Goal: Task Accomplishment & Management: Complete application form

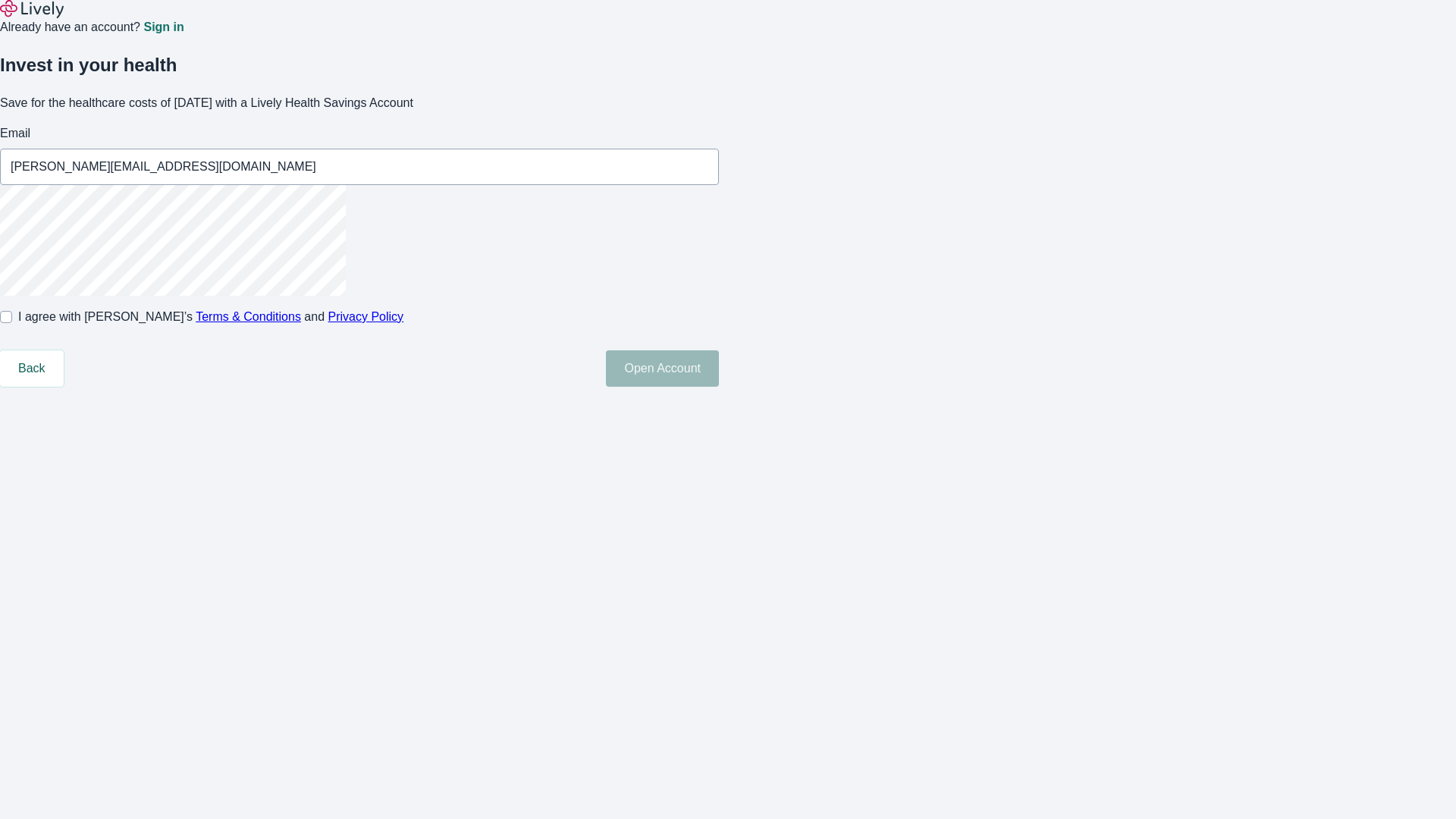
click at [12, 323] on input "I agree with Lively’s Terms & Conditions and Privacy Policy" at bounding box center [5, 316] width 12 height 12
checkbox input "true"
click at [718, 387] on button "Open Account" at bounding box center [662, 369] width 113 height 36
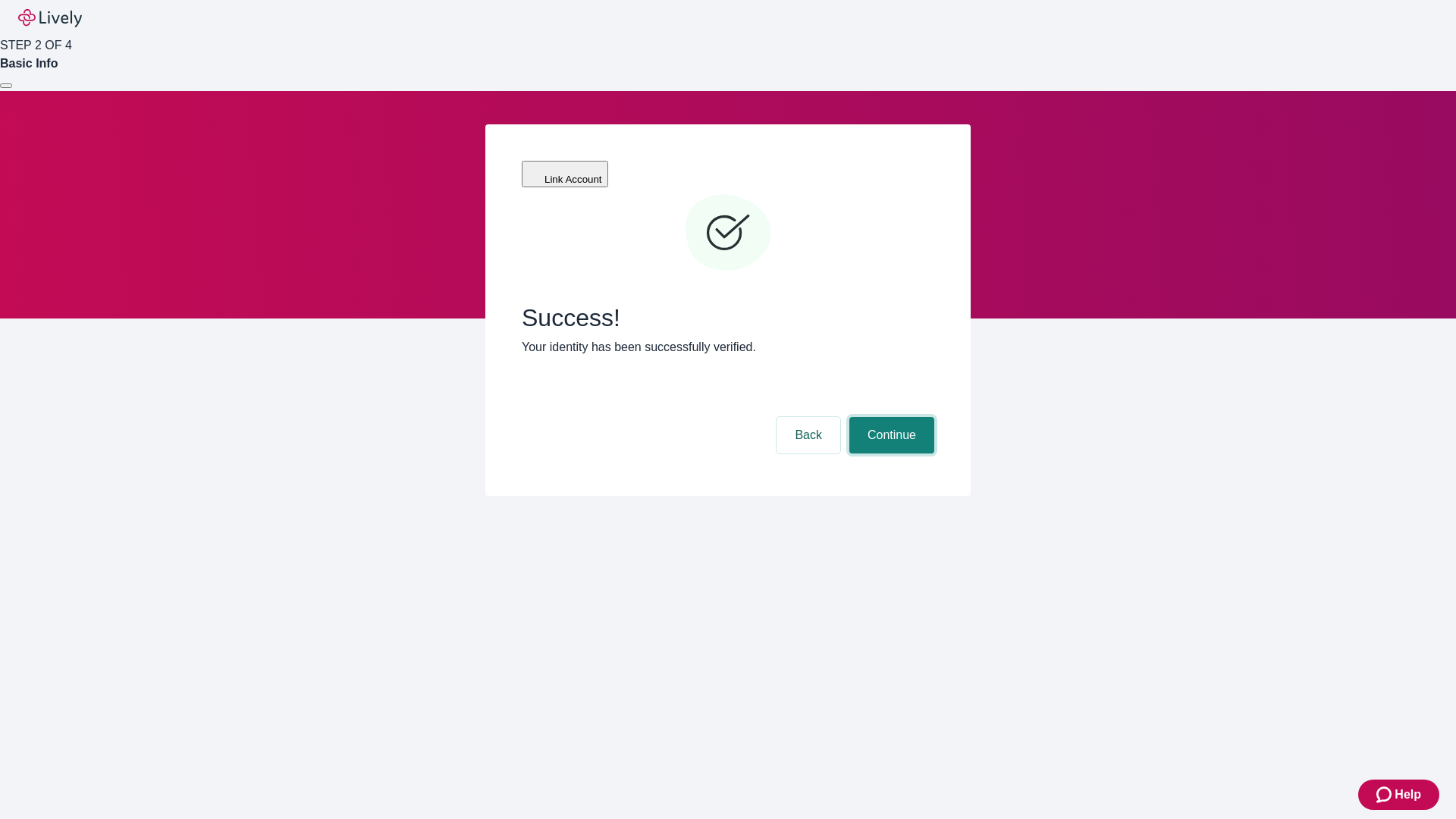
click at [889, 417] on button "Continue" at bounding box center [892, 435] width 85 height 36
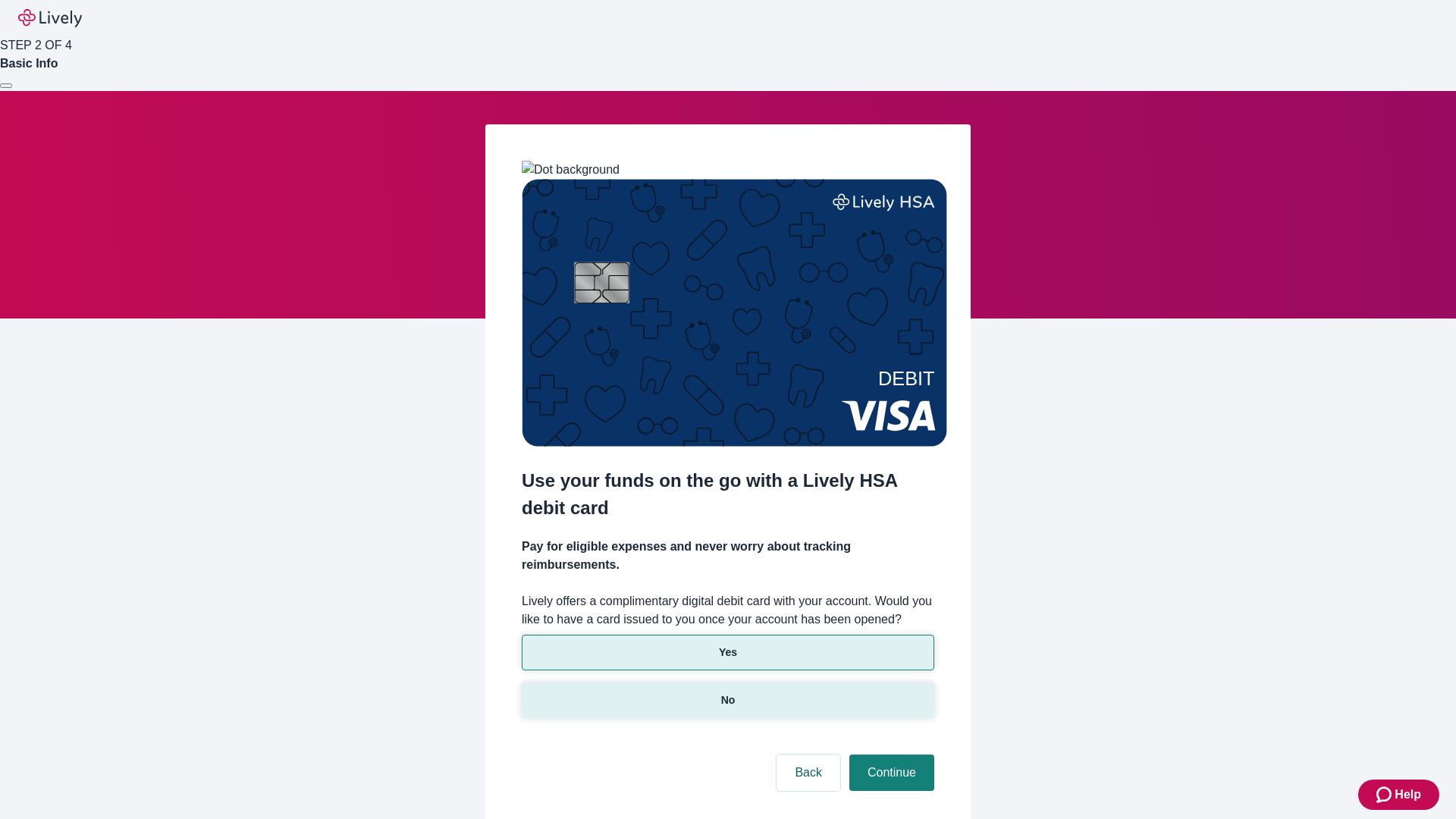
click at [727, 692] on p "No" at bounding box center [728, 700] width 14 height 16
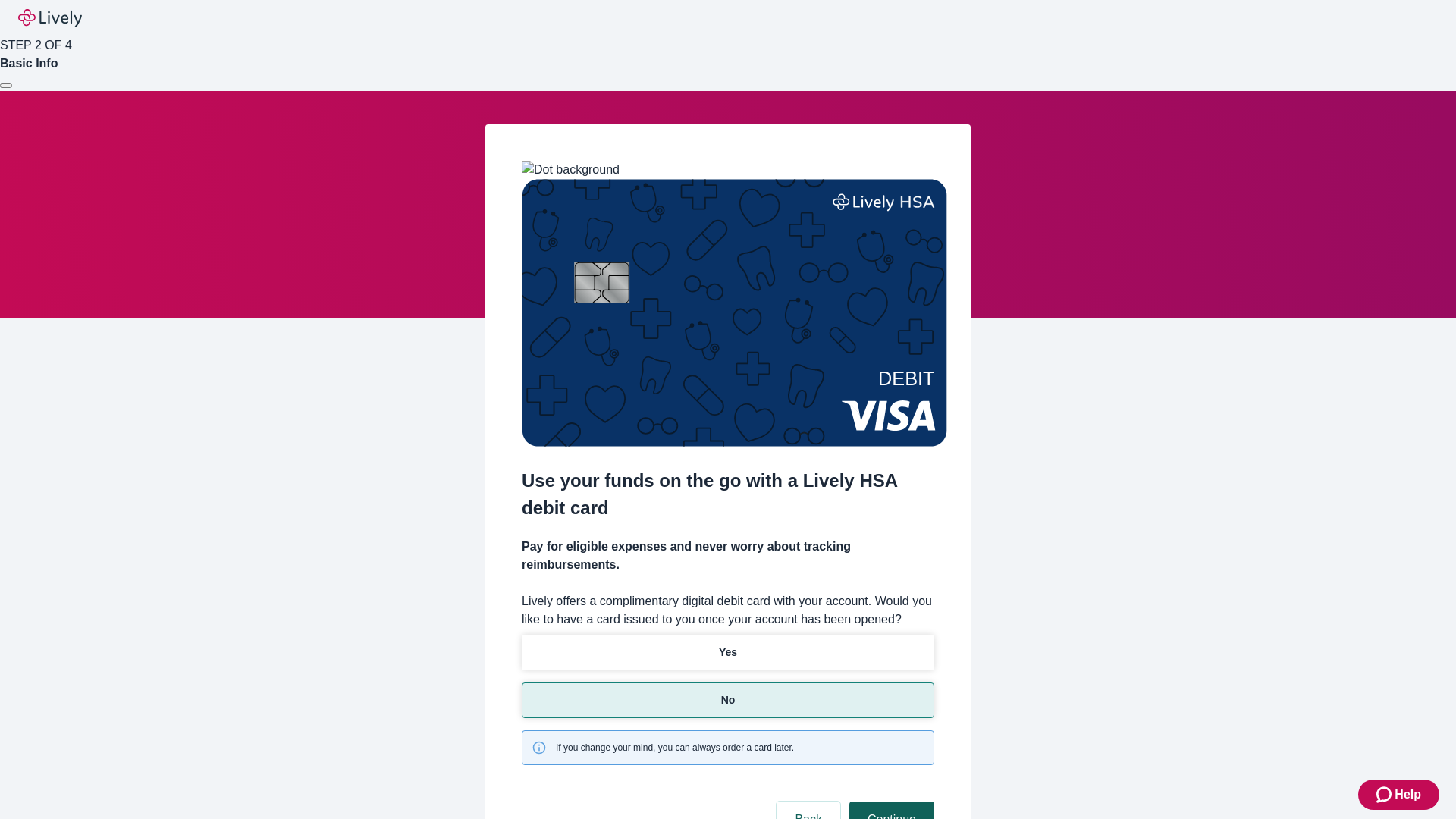
click at [889, 801] on button "Continue" at bounding box center [892, 819] width 85 height 36
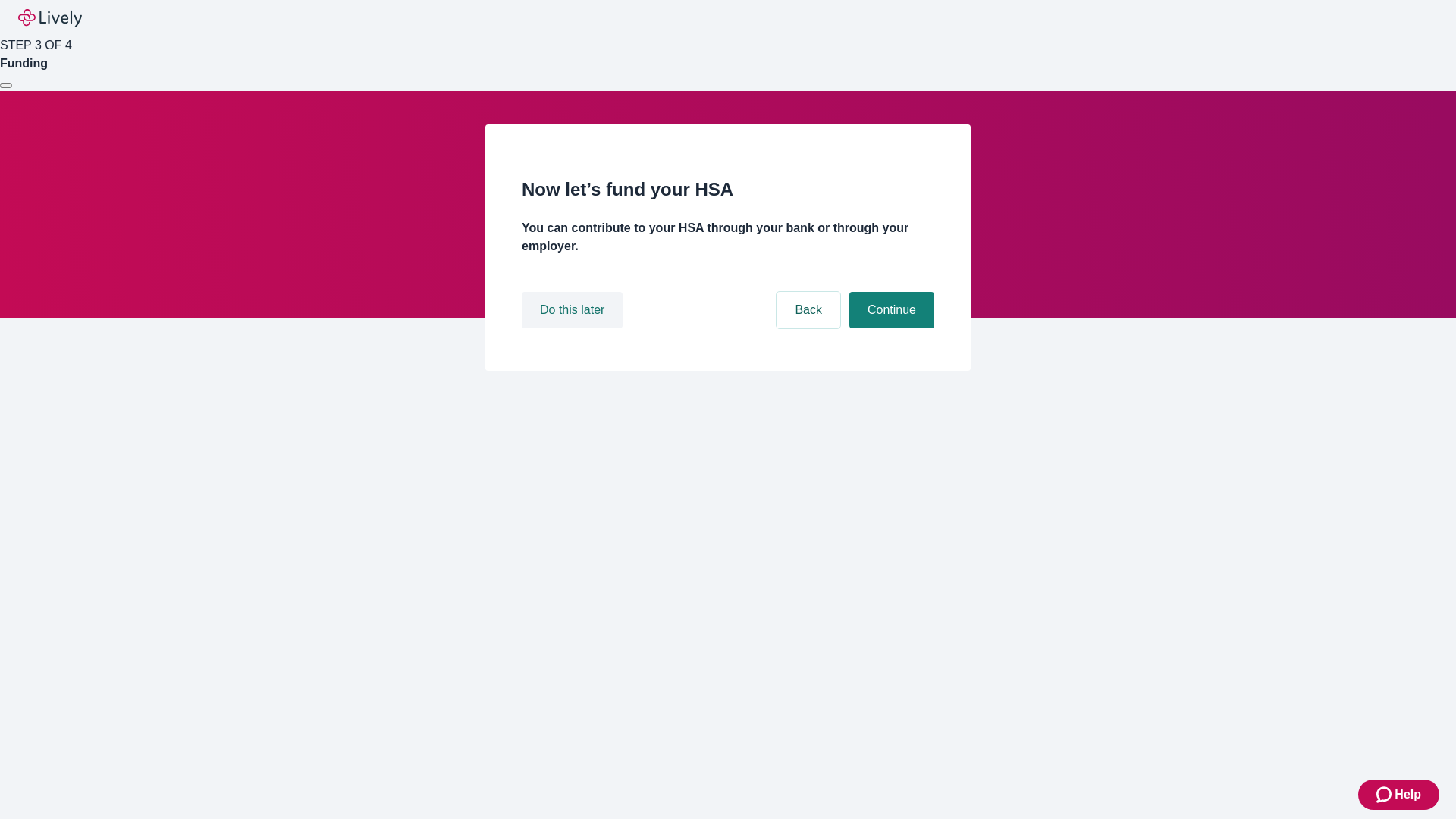
click at [574, 328] on button "Do this later" at bounding box center [572, 310] width 101 height 36
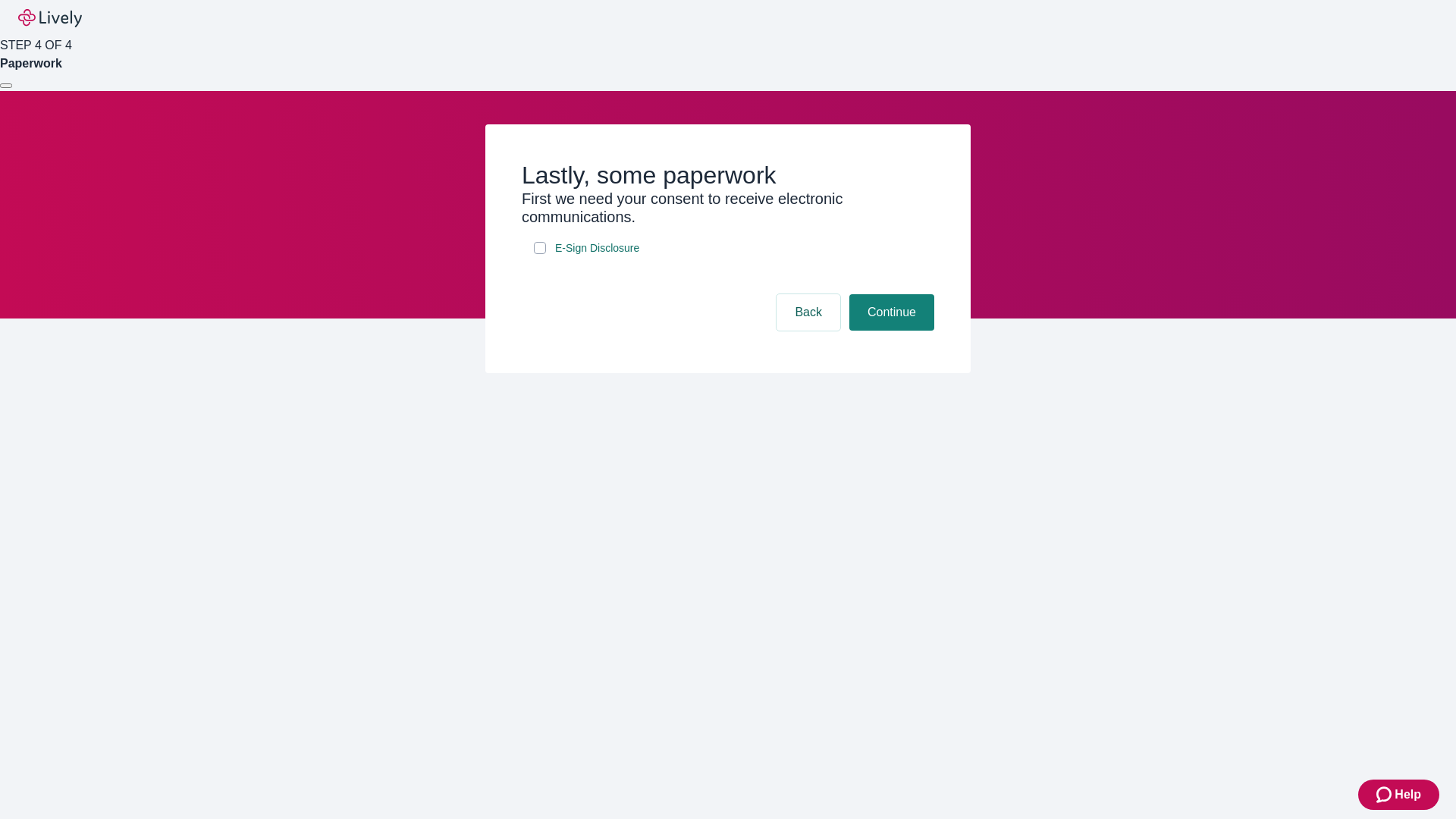
click at [540, 254] on input "E-Sign Disclosure" at bounding box center [539, 247] width 12 height 12
checkbox input "true"
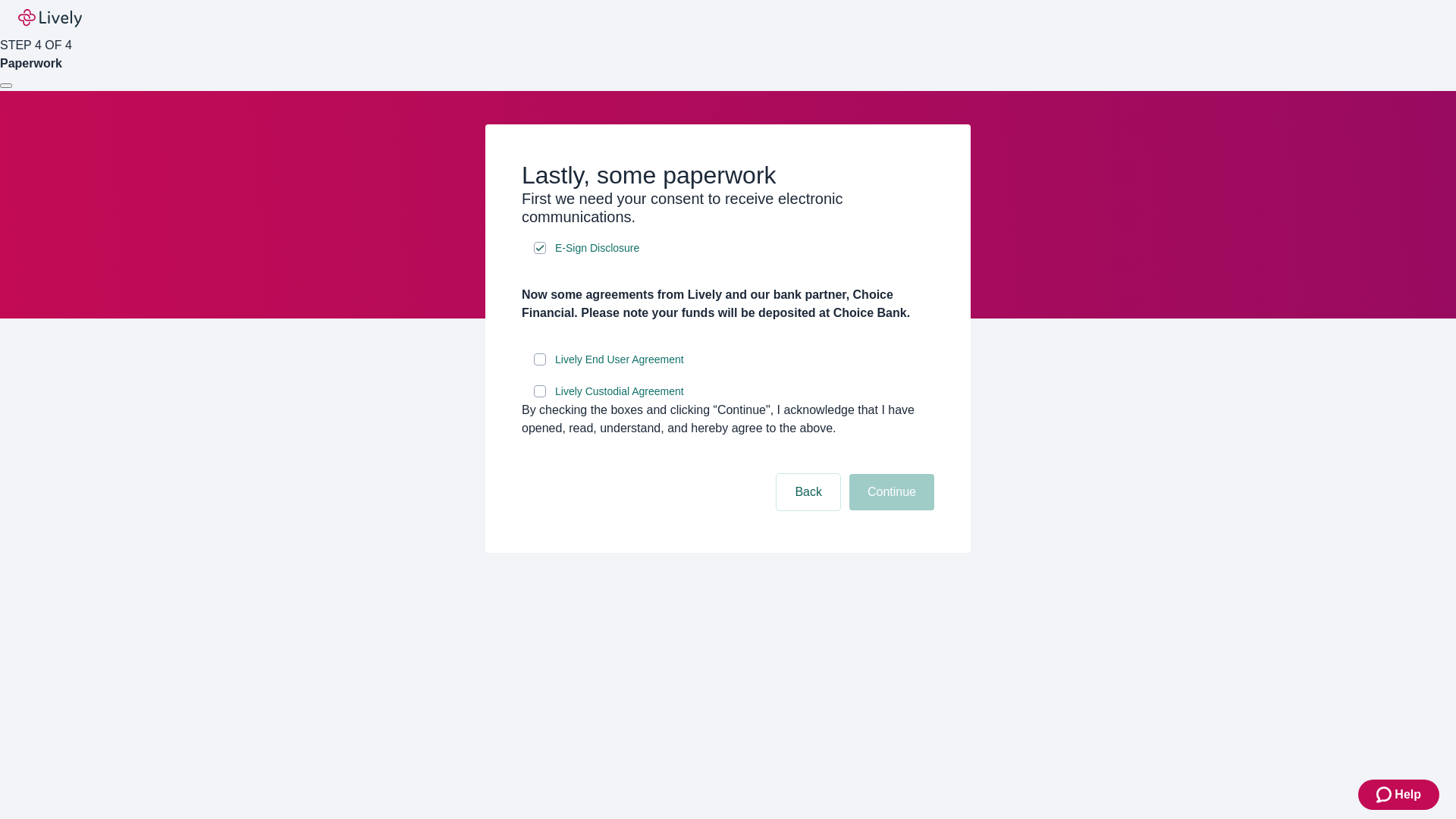
click at [540, 365] on input "Lively End User Agreement" at bounding box center [539, 359] width 12 height 12
checkbox input "true"
click at [540, 397] on input "Lively Custodial Agreement" at bounding box center [539, 390] width 12 height 12
checkbox input "true"
click at [889, 510] on button "Continue" at bounding box center [892, 492] width 85 height 36
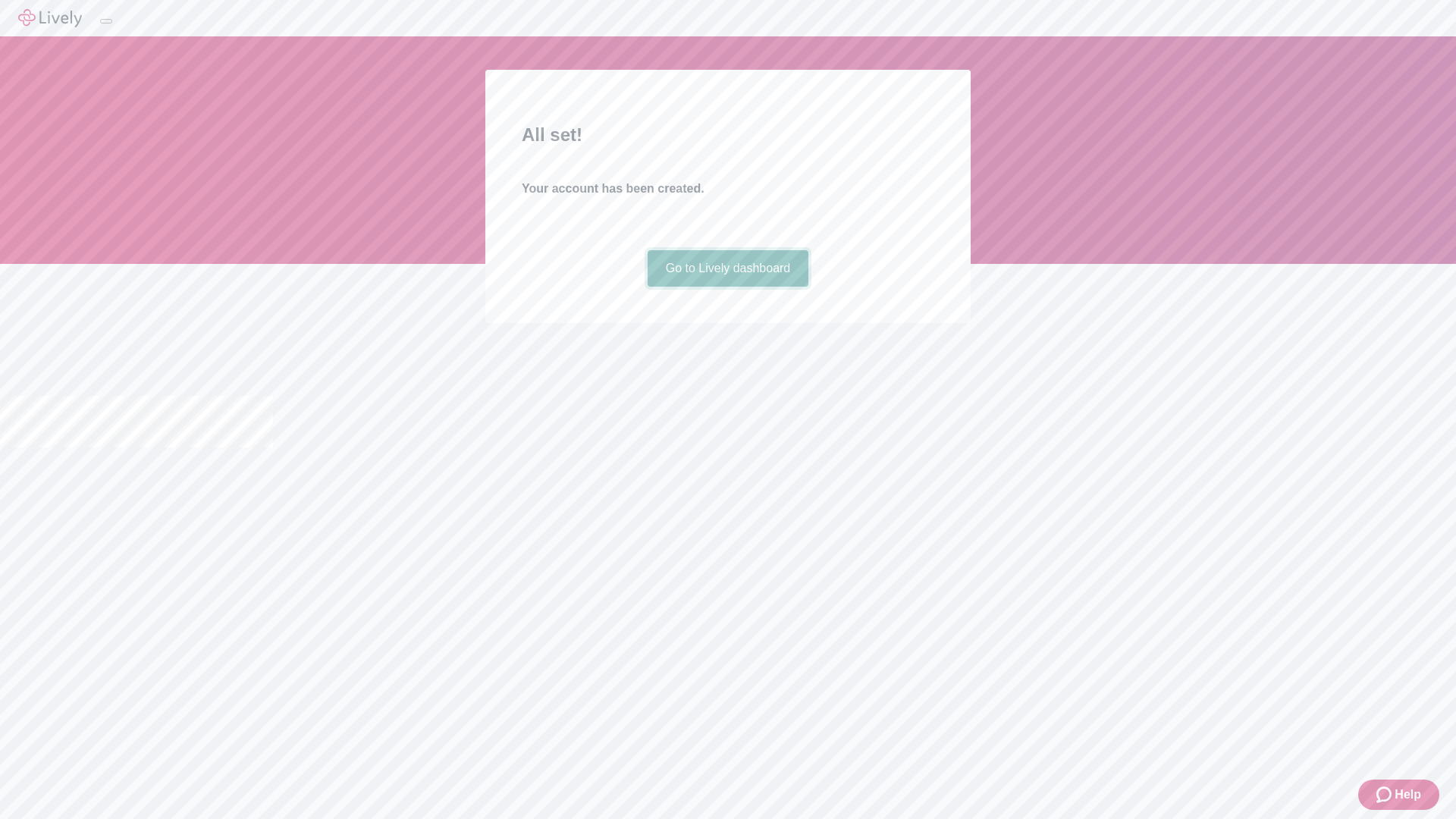
click at [727, 286] on link "Go to Lively dashboard" at bounding box center [728, 268] width 161 height 36
